Goal: Transaction & Acquisition: Book appointment/travel/reservation

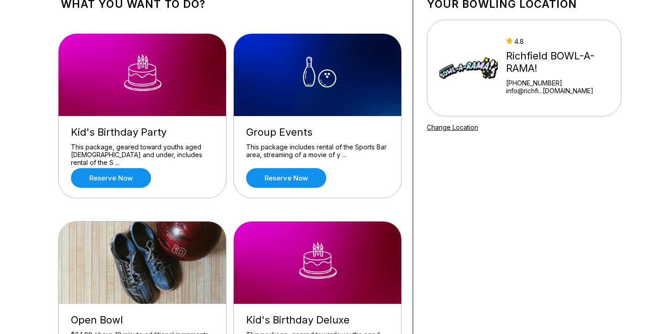
scroll to position [72, 0]
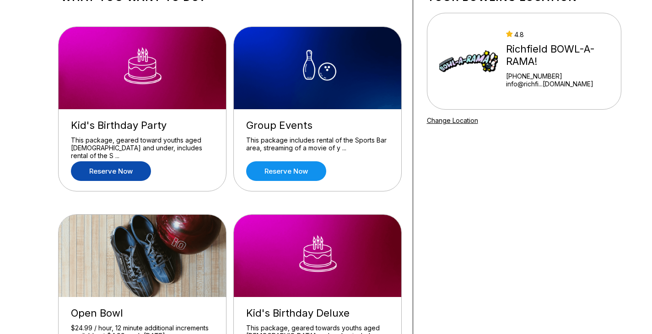
click at [99, 166] on link "Reserve now" at bounding box center [111, 171] width 80 height 20
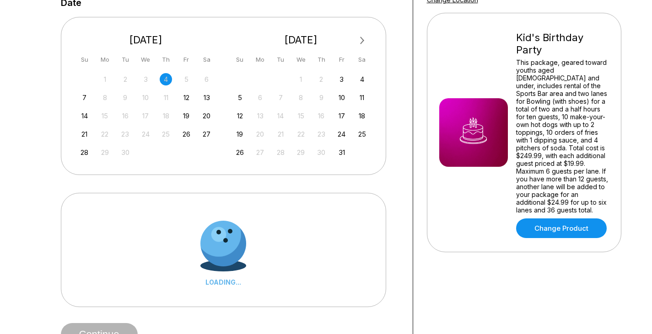
scroll to position [214, 0]
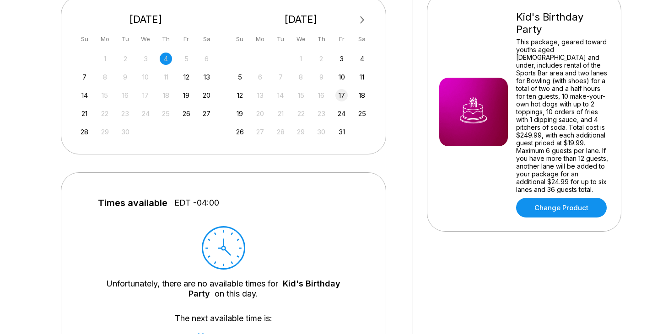
click at [343, 97] on div "17" at bounding box center [341, 95] width 12 height 12
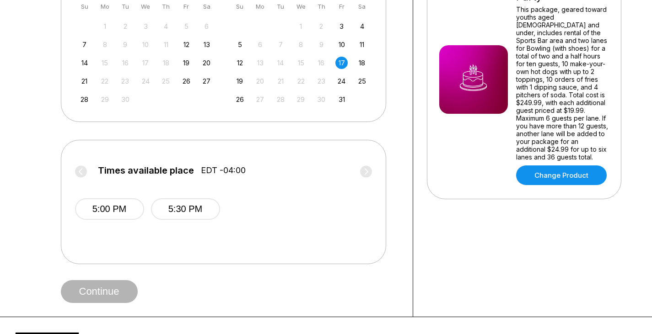
scroll to position [261, 0]
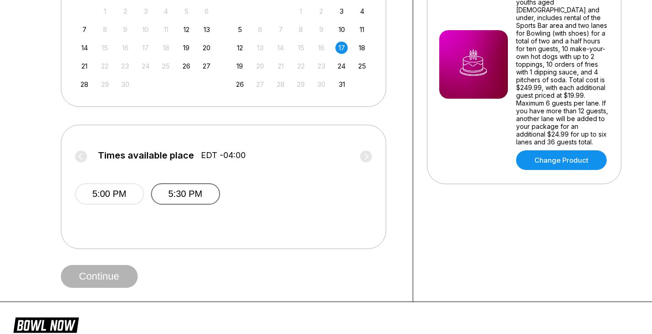
click at [176, 198] on button "5:30 PM" at bounding box center [185, 193] width 69 height 21
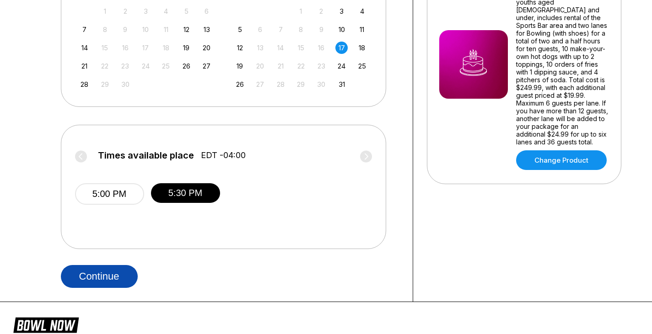
click at [96, 282] on button "Continue" at bounding box center [99, 276] width 77 height 23
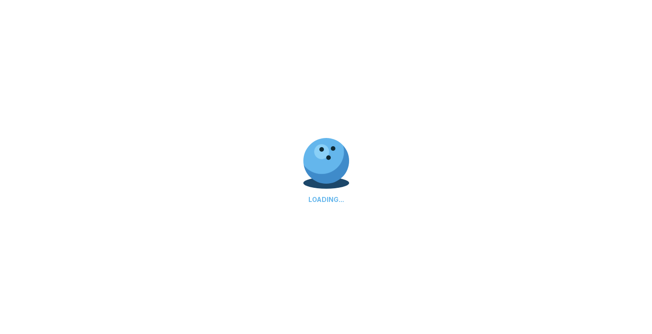
select select "**"
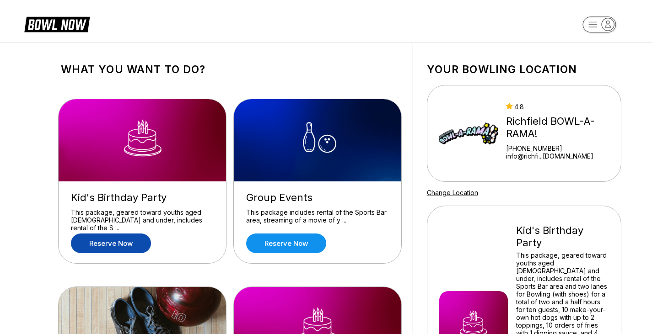
click at [338, 152] on img at bounding box center [318, 140] width 168 height 82
click at [299, 242] on link "Reserve now" at bounding box center [286, 244] width 80 height 20
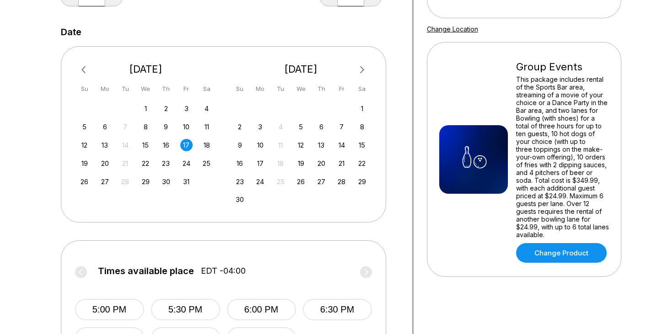
scroll to position [164, 0]
click at [301, 181] on div "26" at bounding box center [301, 181] width 12 height 12
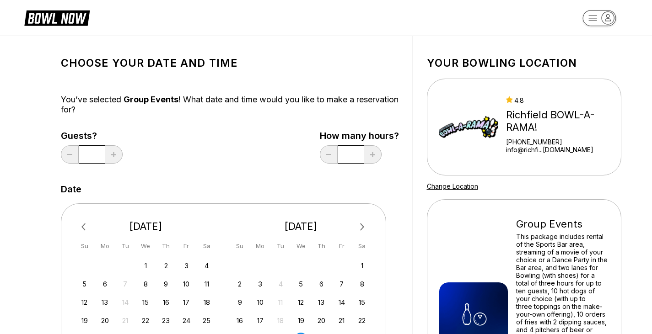
scroll to position [0, 0]
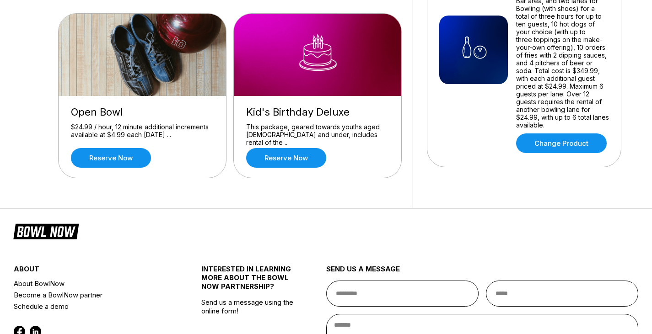
scroll to position [290, 0]
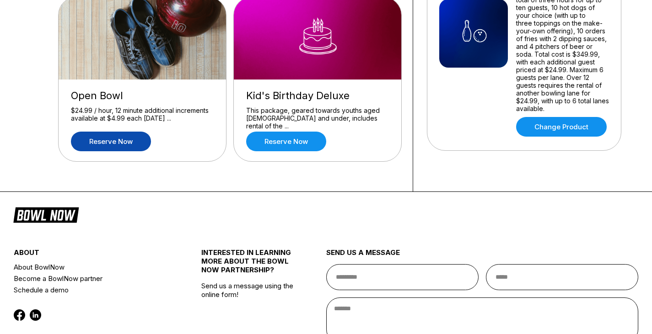
click at [102, 141] on link "Reserve now" at bounding box center [111, 142] width 80 height 20
